Goal: Task Accomplishment & Management: Complete application form

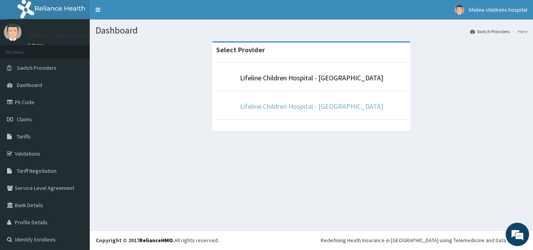
click at [309, 107] on link "Lifeline Children Hospital - Lekki" at bounding box center [311, 106] width 143 height 9
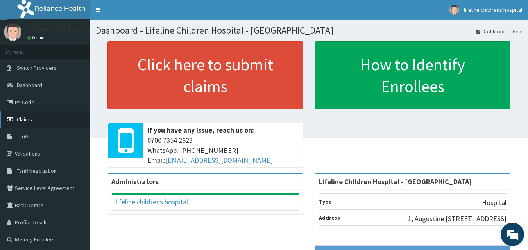
click at [24, 121] on span "Claims" at bounding box center [24, 119] width 15 height 7
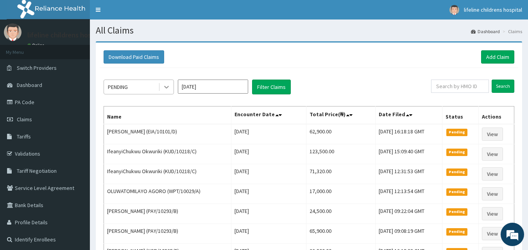
click at [164, 85] on icon at bounding box center [166, 87] width 8 height 8
click at [496, 54] on link "Add Claim" at bounding box center [497, 56] width 33 height 13
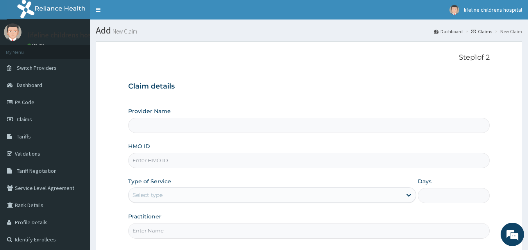
type input "Lifeline Children Hospital - Lekki"
click at [193, 161] on input "HMO ID" at bounding box center [309, 160] width 362 height 15
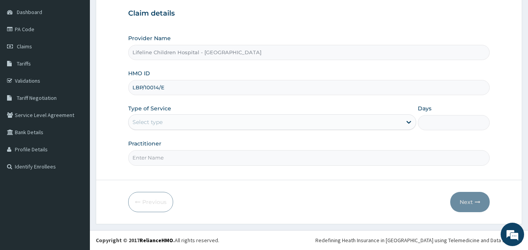
type input "LBP/10014/E"
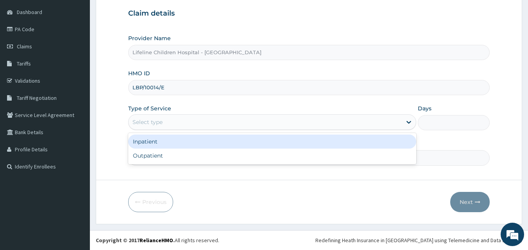
click at [182, 123] on div "Select type" at bounding box center [264, 122] width 273 height 12
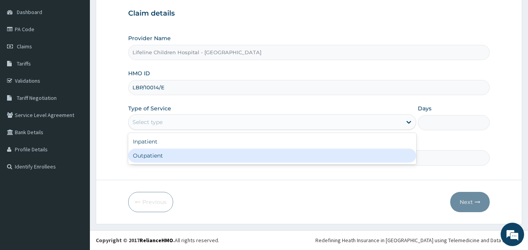
click at [160, 158] on div "Outpatient" at bounding box center [272, 156] width 288 height 14
type input "1"
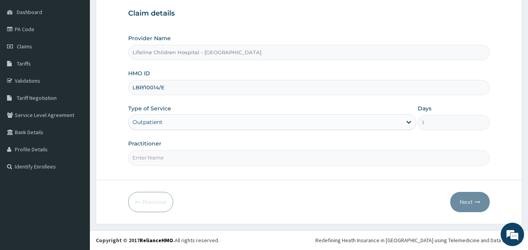
click at [315, 164] on input "Practitioner" at bounding box center [309, 157] width 362 height 15
type input "DR OGUNBASE"
click at [466, 200] on button "Next" at bounding box center [469, 202] width 39 height 20
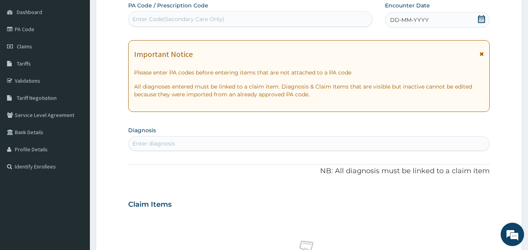
click at [480, 19] on icon at bounding box center [481, 19] width 8 height 8
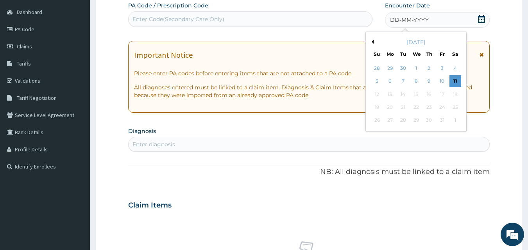
click at [318, 24] on div "Enter Code(Secondary Care Only)" at bounding box center [250, 19] width 244 height 12
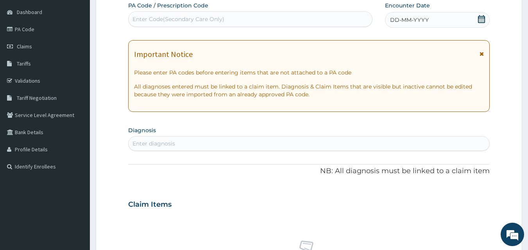
paste input "PA/B636A7"
type input "PA/B636A7"
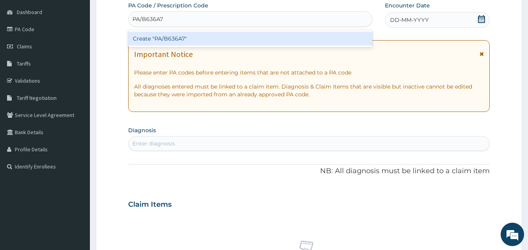
click at [219, 42] on div "Create "PA/B636A7"" at bounding box center [250, 39] width 244 height 14
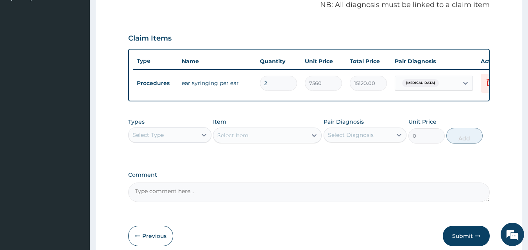
scroll to position [282, 0]
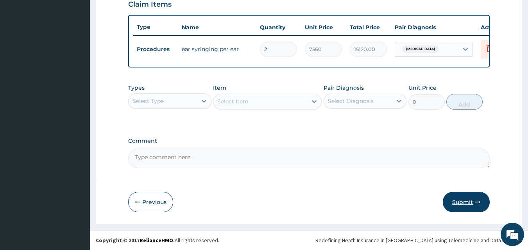
click at [459, 204] on button "Submit" at bounding box center [465, 202] width 47 height 20
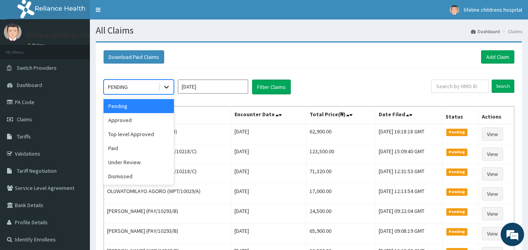
click at [161, 89] on div at bounding box center [166, 87] width 14 height 14
click at [144, 120] on div "Approved" at bounding box center [138, 120] width 70 height 14
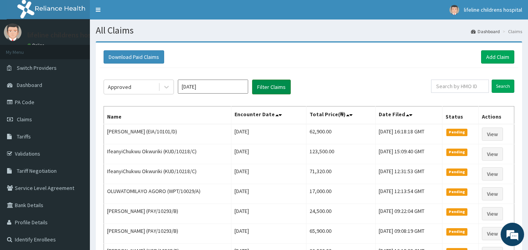
click at [271, 87] on button "Filter Claims" at bounding box center [271, 87] width 39 height 15
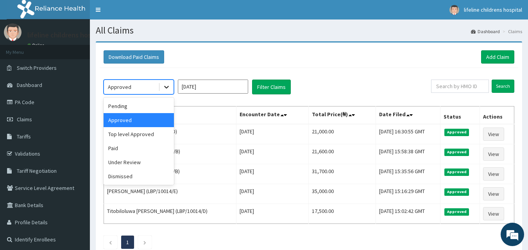
click at [164, 87] on icon at bounding box center [166, 87] width 8 height 8
click at [142, 105] on div "Pending" at bounding box center [138, 106] width 70 height 14
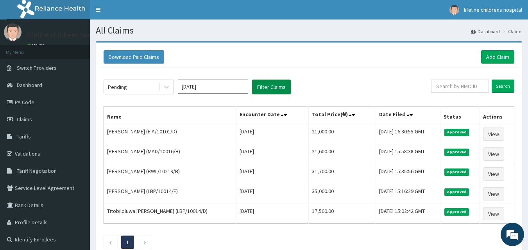
click at [270, 85] on button "Filter Claims" at bounding box center [271, 87] width 39 height 15
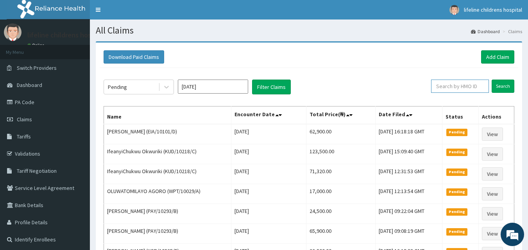
click at [465, 87] on input "text" at bounding box center [460, 86] width 58 height 13
type input "LBP/10014/E"
click at [499, 85] on input "Search" at bounding box center [502, 86] width 23 height 13
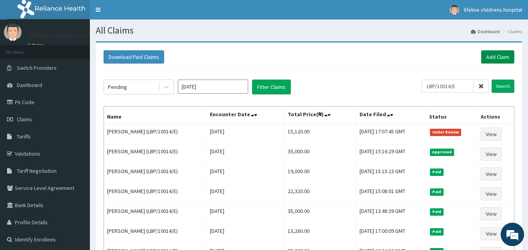
click at [493, 52] on link "Add Claim" at bounding box center [497, 56] width 33 height 13
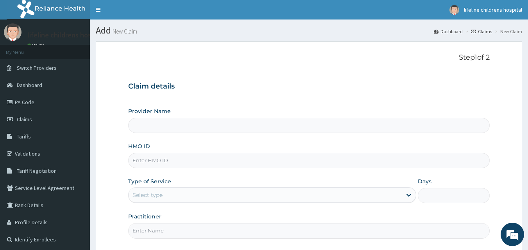
type input "Lifeline Children Hospital - [GEOGRAPHIC_DATA]"
